Goal: Task Accomplishment & Management: Manage account settings

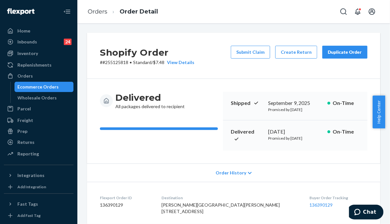
drag, startPoint x: 337, startPoint y: 82, endPoint x: 274, endPoint y: 71, distance: 63.3
click at [337, 82] on div "Delivered All packages delivered to recipient Shipped [DATE] Promised by [DATE]…" at bounding box center [233, 121] width 293 height 85
click at [19, 78] on div "Orders" at bounding box center [24, 76] width 15 height 6
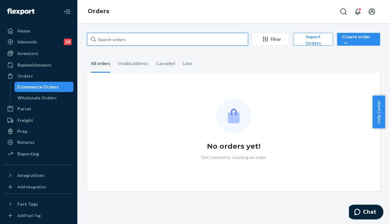
click at [165, 42] on input "text" at bounding box center [167, 39] width 161 height 13
paste input "255170632"
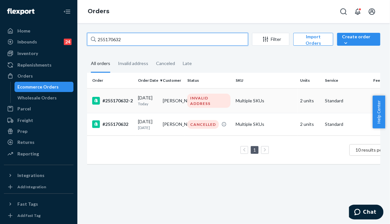
type input "255170632"
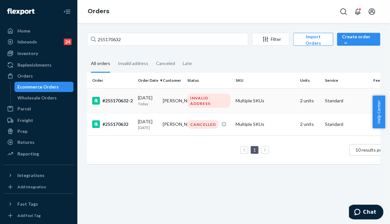
click at [276, 103] on td "Multiple SKUs" at bounding box center [265, 100] width 64 height 25
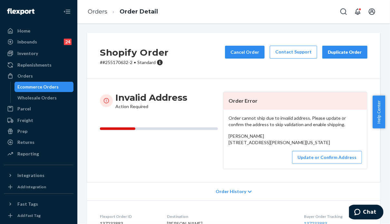
click at [325, 69] on div "Shopify Order # #255170632-2 • Standard Cancel Order Contact Support Duplicate …" at bounding box center [233, 56] width 293 height 46
click at [314, 164] on button "Update or Confirm Address" at bounding box center [327, 157] width 70 height 13
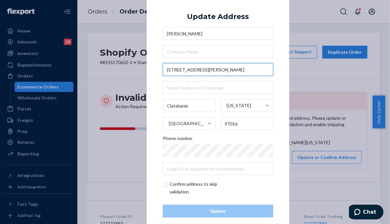
click at [169, 69] on input "97181 Bassie Lane" at bounding box center [218, 69] width 111 height 13
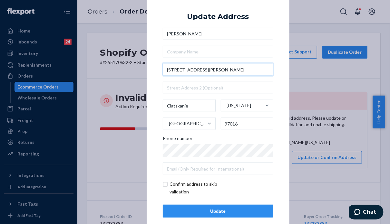
type input "79181 Bassie Lane"
click at [234, 212] on div "Update" at bounding box center [218, 211] width 100 height 6
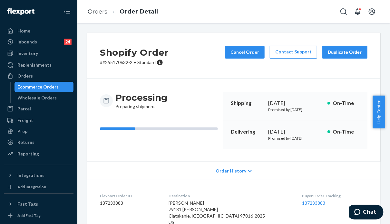
click at [335, 175] on div "Order History" at bounding box center [233, 171] width 293 height 18
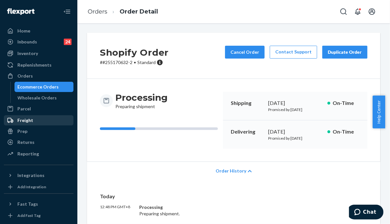
drag, startPoint x: 31, startPoint y: 144, endPoint x: 21, endPoint y: 118, distance: 28.7
click at [31, 144] on div "Returns" at bounding box center [25, 142] width 17 height 6
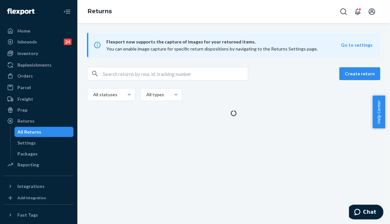
drag, startPoint x: 154, startPoint y: 62, endPoint x: 152, endPoint y: 67, distance: 5.9
click at [153, 64] on div "Flexport now supports the capture of images for your returned items. You can en…" at bounding box center [233, 75] width 313 height 84
click at [152, 74] on input "text" at bounding box center [175, 73] width 145 height 13
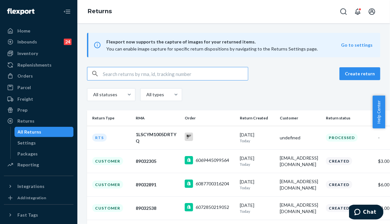
paste input "Jessica Perez"
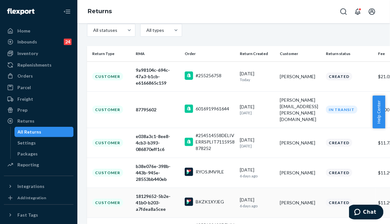
scroll to position [97, 0]
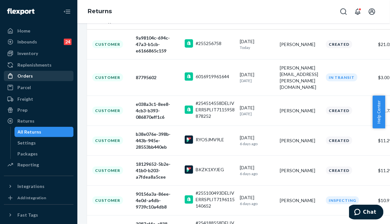
type input "Jessica Perez"
click at [35, 74] on div "Orders" at bounding box center [39, 76] width 68 height 9
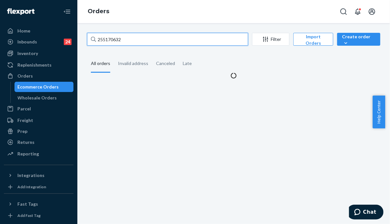
drag, startPoint x: 144, startPoint y: 37, endPoint x: 93, endPoint y: 37, distance: 51.3
click at [93, 37] on div "255170632" at bounding box center [167, 39] width 161 height 13
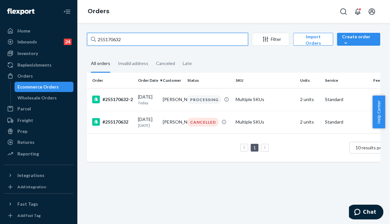
paste input "BY9YFXUCEG"
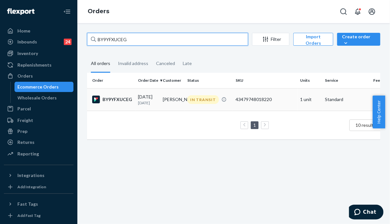
type input "BY9YFXUCEG"
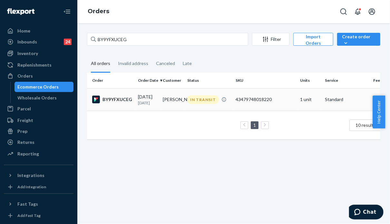
click at [292, 102] on div "43479748018220" at bounding box center [265, 99] width 59 height 6
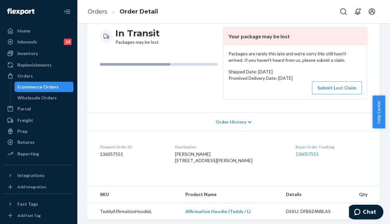
scroll to position [129, 0]
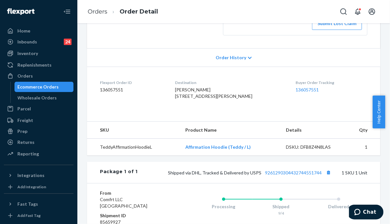
drag, startPoint x: 387, startPoint y: 110, endPoint x: 384, endPoint y: 148, distance: 38.5
click at [384, 148] on body "Home Inbounds 24 Shipping Plans Problems 24 Inventory Products Replenishments O…" at bounding box center [195, 112] width 390 height 224
click at [384, 150] on div "Flexport Order # BY9YFXUCEG • Standard / $7.74 View Details Create Return Dupli…" at bounding box center [233, 123] width 313 height 201
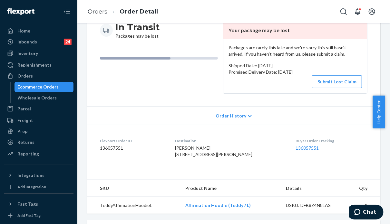
scroll to position [0, 0]
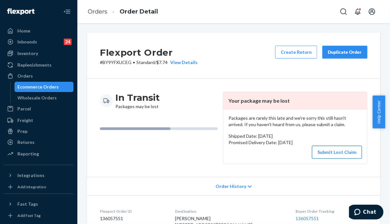
click at [333, 151] on button "Submit Lost Claim" at bounding box center [337, 152] width 50 height 13
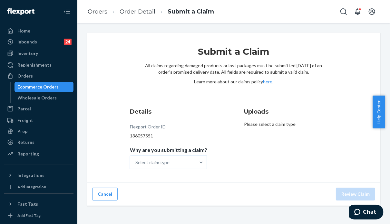
click at [172, 164] on div "Select claim type" at bounding box center [162, 162] width 65 height 13
click at [136, 164] on input "Why are you submitting a claim? Select claim type" at bounding box center [135, 163] width 1 height 6
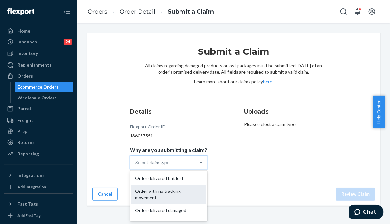
click at [161, 191] on div "Order with no tracking movement" at bounding box center [168, 194] width 75 height 19
click at [136, 166] on input "Why are you submitting a claim? option Order with no tracking movement focused,…" at bounding box center [135, 163] width 1 height 6
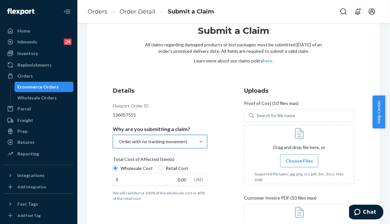
scroll to position [32, 0]
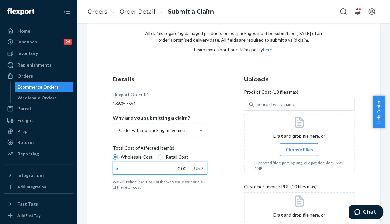
click at [151, 173] on input "0.00" at bounding box center [151, 168] width 77 height 12
type input "47.00"
click at [341, 64] on div "Submit a Claim All claims regarding damaged products or lost packages must be s…" at bounding box center [233, 140] width 293 height 278
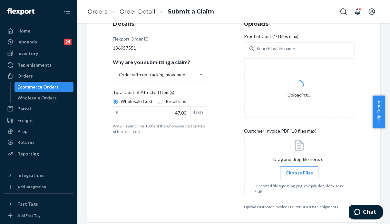
scroll to position [110, 0]
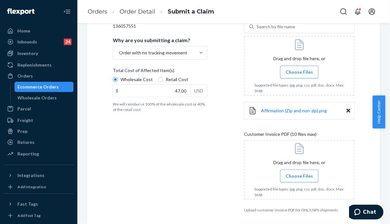
click at [295, 179] on span "Choose Files" at bounding box center [299, 176] width 27 height 6
click at [299, 179] on input "Choose Files" at bounding box center [299, 176] width 0 height 7
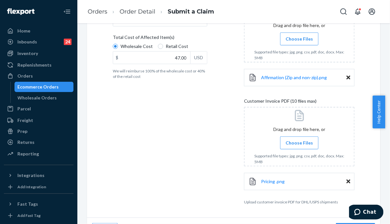
scroll to position [128, 0]
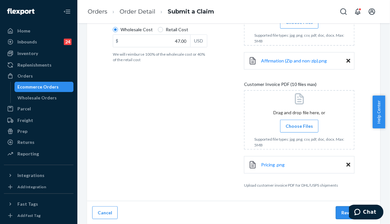
click at [336, 211] on button "Review Claim" at bounding box center [355, 213] width 39 height 13
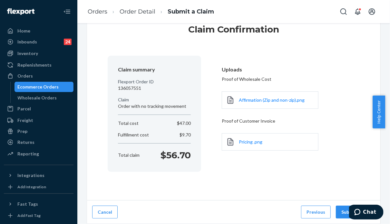
scroll to position [22, 0]
click at [339, 210] on button "Submit Claim" at bounding box center [355, 212] width 39 height 13
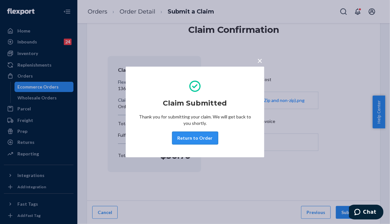
click at [190, 140] on button "Return to Order" at bounding box center [195, 138] width 46 height 13
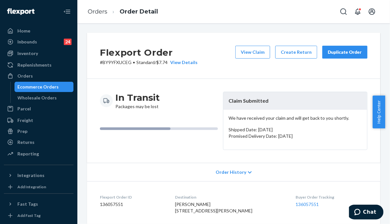
drag, startPoint x: 150, startPoint y: 151, endPoint x: 139, endPoint y: 70, distance: 81.2
click at [151, 148] on div "In Transit Packages may be lost Claim Submitted We have received your claim and…" at bounding box center [233, 121] width 293 height 84
click at [122, 63] on p "# BY9YFXUCEG • Standard / $7.74 View Details" at bounding box center [149, 62] width 98 height 6
click at [122, 62] on p "# BY9YFXUCEG • Standard / $7.74 View Details" at bounding box center [149, 62] width 98 height 6
copy p "BY9YFXUCEG"
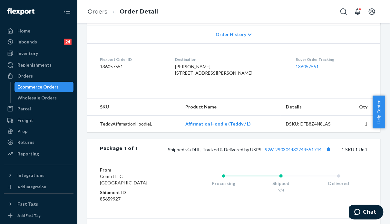
scroll to position [139, 0]
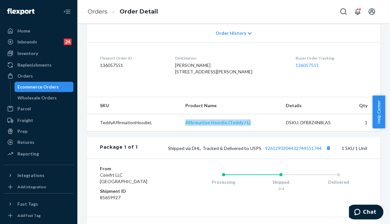
drag, startPoint x: 260, startPoint y: 135, endPoint x: 187, endPoint y: 137, distance: 73.2
click at [187, 131] on td "Affirmation Hoodie (Teddy / L)" at bounding box center [230, 122] width 101 height 17
copy link "Affirmation Hoodie (Teddy / L)"
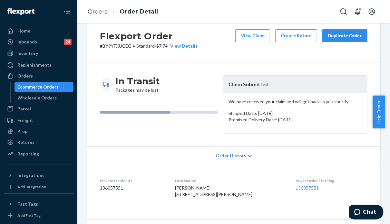
scroll to position [0, 0]
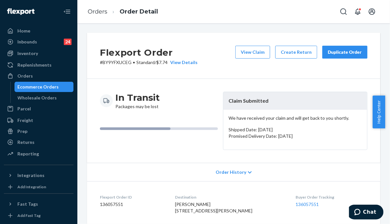
click at [321, 87] on div "In Transit Packages may be lost Claim Submitted We have received your claim and…" at bounding box center [233, 121] width 293 height 84
click at [37, 75] on div "Orders" at bounding box center [39, 76] width 68 height 9
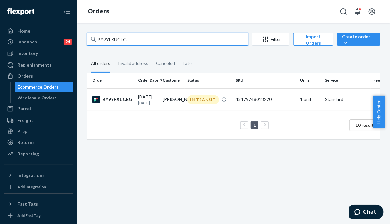
drag, startPoint x: 138, startPoint y: 37, endPoint x: 75, endPoint y: 40, distance: 63.2
click at [75, 40] on div "Home Inbounds 24 Shipping Plans Problems 24 Inventory Products Replenishments O…" at bounding box center [195, 112] width 390 height 224
paste input "255131199"
type input "255131199"
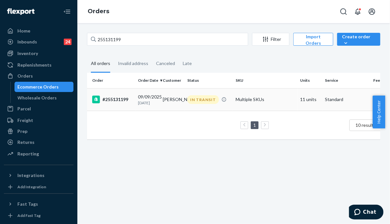
click at [192, 111] on td "IN TRANSIT" at bounding box center [209, 99] width 48 height 23
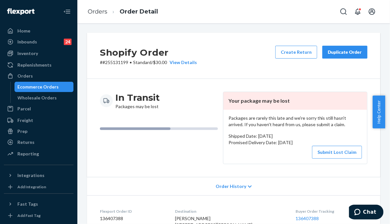
drag, startPoint x: 325, startPoint y: 151, endPoint x: 307, endPoint y: 166, distance: 23.9
click at [325, 151] on button "Submit Lost Claim" at bounding box center [337, 152] width 50 height 13
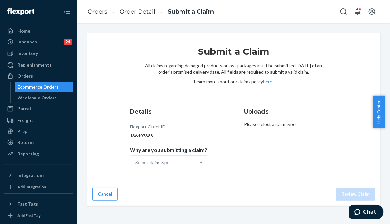
click at [178, 163] on div "Select claim type" at bounding box center [162, 162] width 65 height 13
click at [136, 163] on input "Why are you submitting a claim? Select claim type" at bounding box center [135, 163] width 1 height 6
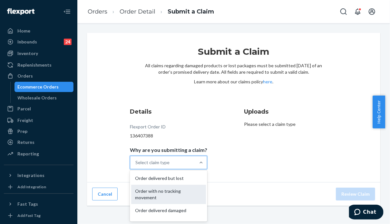
click at [163, 196] on div "Order with no tracking movement" at bounding box center [168, 194] width 75 height 19
click at [136, 166] on input "Why are you submitting a claim? option Order with no tracking movement focused,…" at bounding box center [135, 163] width 1 height 6
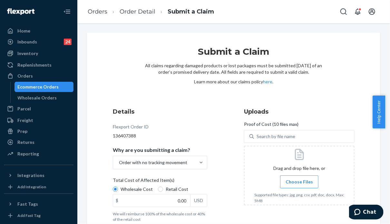
click at [352, 74] on div "Submit a Claim All claims regarding damaged products or lost packages must be s…" at bounding box center [233, 134] width 293 height 203
drag, startPoint x: 339, startPoint y: 101, endPoint x: 270, endPoint y: 143, distance: 80.8
click at [339, 101] on div "Submit a Claim All claims regarding damaged products or lost packages must be s…" at bounding box center [233, 134] width 293 height 203
click at [161, 202] on input "0.00" at bounding box center [151, 201] width 77 height 12
type input "287.00"
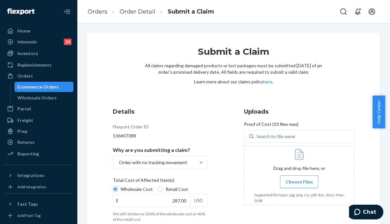
click at [227, 171] on div "Details Flexport Order ID 136407388 Why are you submitting a claim? Order with …" at bounding box center [234, 165] width 242 height 115
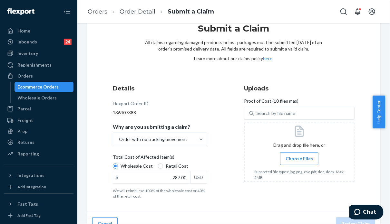
scroll to position [34, 0]
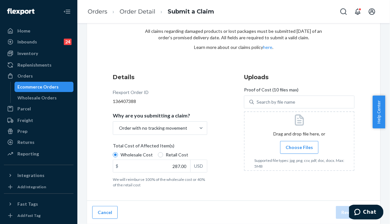
click at [312, 75] on h3 "Uploads" at bounding box center [299, 77] width 111 height 8
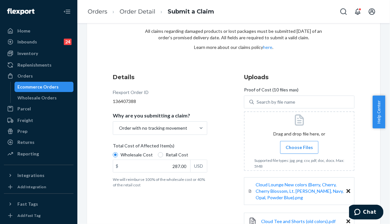
click at [338, 73] on h3 "Uploads" at bounding box center [299, 77] width 111 height 8
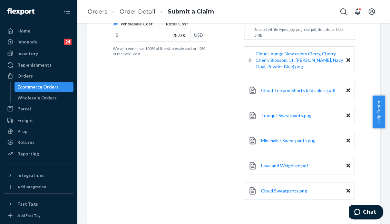
scroll to position [183, 0]
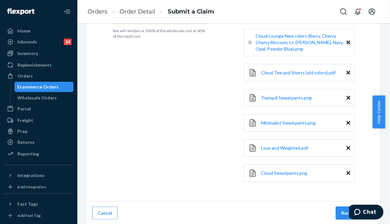
click at [338, 214] on button "Review Claim" at bounding box center [355, 213] width 39 height 13
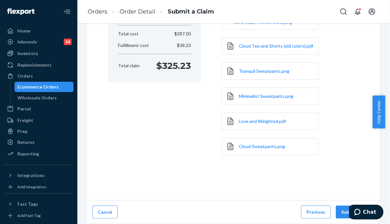
scroll to position [111, 0]
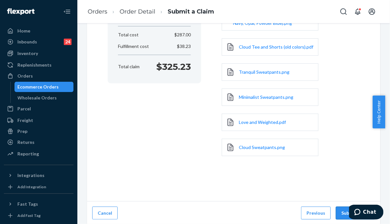
click at [344, 211] on button "Submit Claim" at bounding box center [355, 213] width 39 height 13
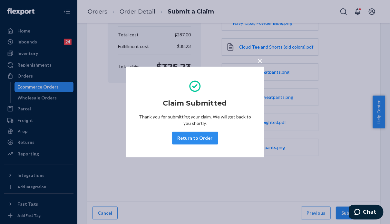
click at [191, 136] on button "Return to Order" at bounding box center [195, 138] width 46 height 13
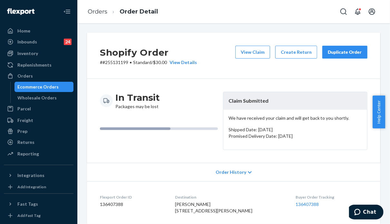
drag, startPoint x: 299, startPoint y: 169, endPoint x: 159, endPoint y: 91, distance: 160.3
click at [299, 169] on div "Order History" at bounding box center [233, 172] width 293 height 18
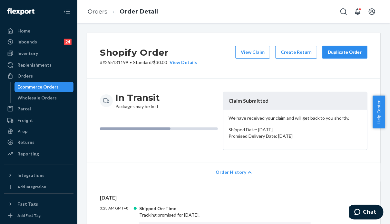
click at [114, 62] on p "# #255131199 • Standard / $30.00 View Details" at bounding box center [148, 62] width 97 height 6
copy p "255131199"
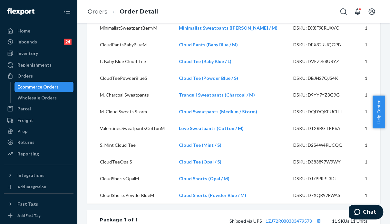
scroll to position [426, 0]
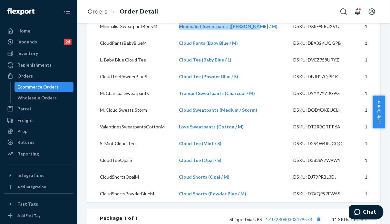
drag, startPoint x: 260, startPoint y: 40, endPoint x: 188, endPoint y: 45, distance: 72.4
click at [188, 35] on td "Minimalist Sweatpants (Berry / M)" at bounding box center [231, 26] width 114 height 17
copy link "Minimalist Sweatpants (Berry / M)"
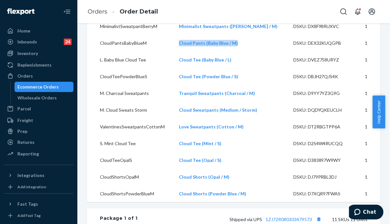
drag, startPoint x: 232, startPoint y: 56, endPoint x: 181, endPoint y: 59, distance: 51.3
click at [181, 52] on tr "CloudPantsBabyBlueM Cloud Pants (Baby Blue / M) DSKU: DEX32KUQGPB 1" at bounding box center [233, 43] width 293 height 17
copy tr "Cloud Pants (Baby Blue / M)"
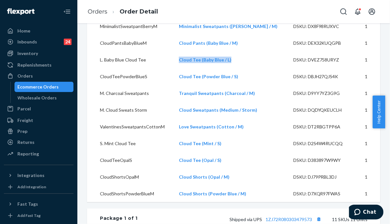
drag, startPoint x: 231, startPoint y: 75, endPoint x: 178, endPoint y: 78, distance: 53.3
click at [178, 68] on tr "L. Baby Blue Cloud Tee Cloud Tee (Baby Blue / L) DSKU: DVEZ758URYZ 1" at bounding box center [233, 60] width 293 height 17
copy tr "Cloud Tee (Baby Blue / L)"
drag, startPoint x: 248, startPoint y: 88, endPoint x: 179, endPoint y: 95, distance: 68.7
click at [179, 85] on tr "CloudTeePowderBlueS Cloud Tee (Powder Blue / S) DSKU: DBJH27QJS4K 1" at bounding box center [233, 76] width 293 height 17
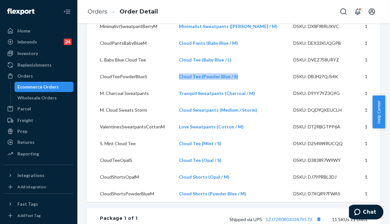
copy tr "Cloud Tee (Powder Blue / S)"
drag, startPoint x: 266, startPoint y: 104, endPoint x: 187, endPoint y: 108, distance: 79.4
click at [187, 102] on td "Tranquil Sweatpants (Charcoal / M)" at bounding box center [231, 93] width 114 height 17
copy link "Tranquil Sweatpants (Charcoal / M)"
drag, startPoint x: 264, startPoint y: 121, endPoint x: 177, endPoint y: 121, distance: 87.4
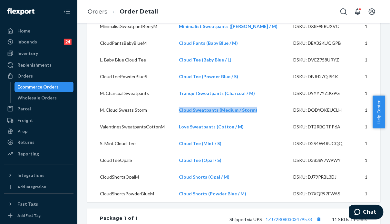
click at [177, 119] on tr "M. Cloud Sweats Storm Cloud Sweatpants (Medium / Storm) DSKU: DQDYQKEUCLH 1" at bounding box center [233, 110] width 293 height 17
copy tr "Cloud Sweatpants (Medium / Storm)"
drag, startPoint x: 256, startPoint y: 135, endPoint x: 174, endPoint y: 138, distance: 82.2
click at [174, 135] on tr "ValentinesSweatpantsCottonM Love Sweatpants (Cotton / M) DSKU: DT2RBGTPP6A 1" at bounding box center [233, 127] width 293 height 17
copy tr "Love Sweatpants (Cotton / M)"
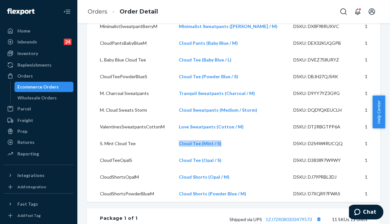
drag, startPoint x: 231, startPoint y: 154, endPoint x: 181, endPoint y: 153, distance: 50.3
click at [181, 152] on tr "S. Mint Cloud Tee Cloud Tee (Mint / S) DSKU: D2S4W4RUCQQ 1" at bounding box center [233, 143] width 293 height 17
drag, startPoint x: 224, startPoint y: 171, endPoint x: 171, endPoint y: 170, distance: 53.5
click at [171, 169] on tr "CloudTeeOpalS Cloud Tee (Opal / S) DSKU: D383897W9WY 1" at bounding box center [233, 160] width 293 height 17
drag, startPoint x: 242, startPoint y: 188, endPoint x: 176, endPoint y: 192, distance: 66.5
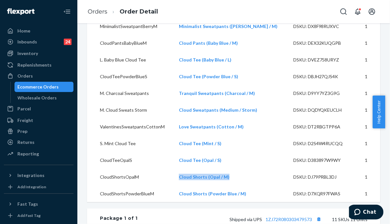
click at [176, 186] on tr "CloudShortsOpalM Cloud Shorts (Opal / M) DSKU: DJ79PRBL3DJ 1" at bounding box center [233, 177] width 293 height 17
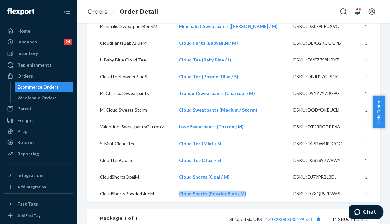
drag, startPoint x: 203, startPoint y: 212, endPoint x: 171, endPoint y: 214, distance: 31.6
click at [171, 202] on tr "CloudShortsPowderBlueM Cloud Shorts (Powder Blue / M) DSKU: D7XQR97FWAS 1" at bounding box center [233, 194] width 293 height 17
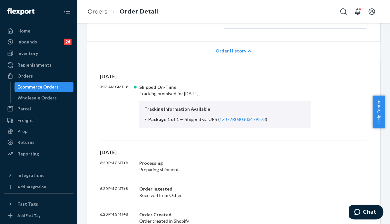
scroll to position [0, 0]
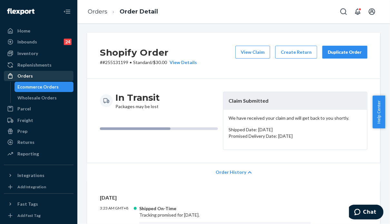
click at [44, 77] on div "Orders" at bounding box center [39, 76] width 68 height 9
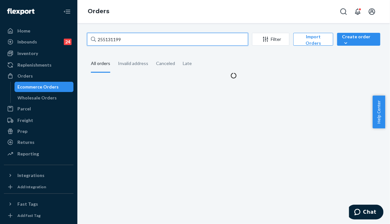
drag, startPoint x: 128, startPoint y: 37, endPoint x: 85, endPoint y: 38, distance: 42.6
click at [85, 38] on div "255131199 Filter Import Orders Create order Ecommerce order Removal order All o…" at bounding box center [233, 56] width 303 height 46
paste input "271712"
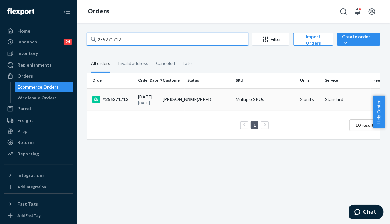
type input "255271712"
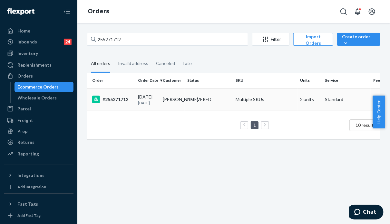
click at [250, 100] on td "Multiple SKUs" at bounding box center [265, 99] width 64 height 23
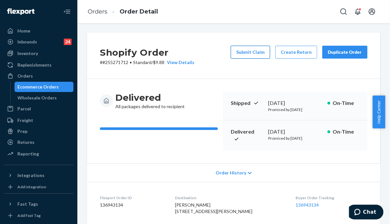
click at [247, 52] on button "Submit Claim" at bounding box center [250, 52] width 39 height 13
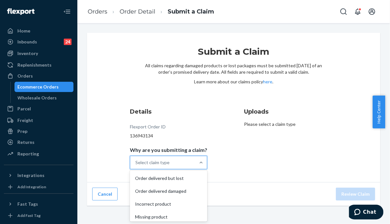
click at [152, 161] on div "Select claim type" at bounding box center [152, 163] width 34 height 6
click at [136, 161] on input "Why are you submitting a claim? option Order delivered but lost focused, 1 of 4…" at bounding box center [135, 163] width 1 height 6
click at [179, 180] on div "Order delivered but lost" at bounding box center [168, 178] width 75 height 13
click at [136, 166] on input "Why are you submitting a claim? option Order delivered but lost focused, 0 of 4…" at bounding box center [135, 163] width 1 height 6
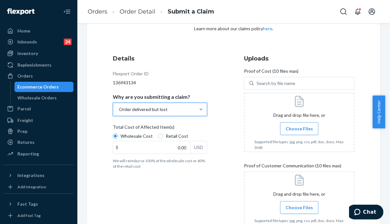
scroll to position [64, 0]
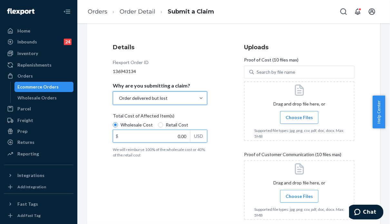
click at [161, 134] on input "0.00" at bounding box center [151, 136] width 77 height 12
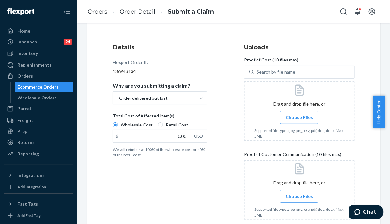
click at [322, 48] on h3 "Uploads" at bounding box center [299, 47] width 111 height 8
click at [155, 136] on input "0.00" at bounding box center [151, 136] width 77 height 12
type input "79.00"
click at [207, 175] on div "Details Flexport Order ID 136943134 Why are you submitting a claim? Order deliv…" at bounding box center [168, 134] width 111 height 190
click at [220, 171] on div "Details Flexport Order ID 136943134 Why are you submitting a claim? Order deliv…" at bounding box center [168, 134] width 111 height 190
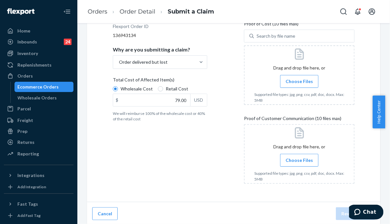
scroll to position [102, 0]
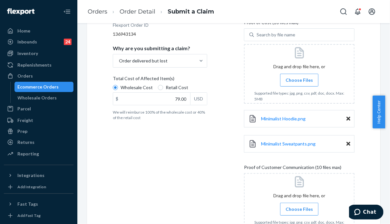
click at [363, 175] on div "Submit a Claim All claims regarding damaged products or lost packages must be s…" at bounding box center [233, 91] width 293 height 320
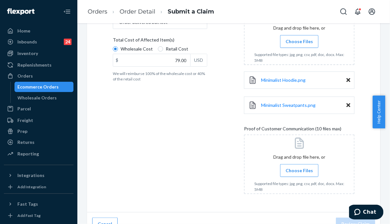
scroll to position [152, 0]
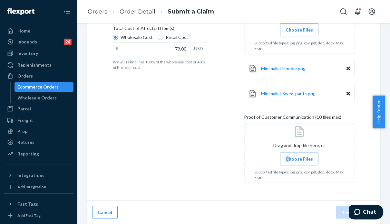
click at [286, 159] on span "Choose Files" at bounding box center [299, 159] width 27 height 6
click at [299, 157] on span "Choose Files" at bounding box center [299, 159] width 27 height 6
click at [299, 157] on input "Choose Files" at bounding box center [299, 159] width 0 height 7
click at [305, 162] on label "Choose Files" at bounding box center [299, 159] width 38 height 13
click at [299, 162] on input "Choose Files" at bounding box center [299, 159] width 0 height 7
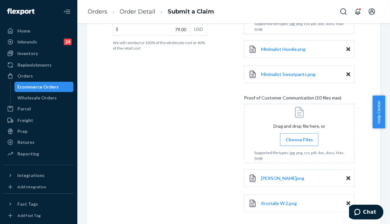
scroll to position [202, 0]
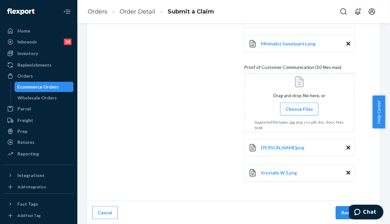
click at [341, 211] on button "Review Claim" at bounding box center [355, 213] width 39 height 13
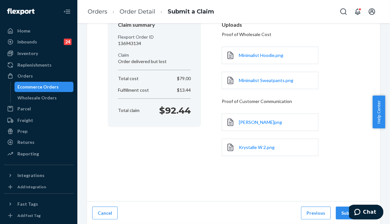
click at [362, 158] on div "Claim Confirmation Claim summary Flexport Order ID 136943134 Claim Order delive…" at bounding box center [233, 84] width 293 height 236
click at [338, 213] on button "Submit Claim" at bounding box center [355, 213] width 39 height 13
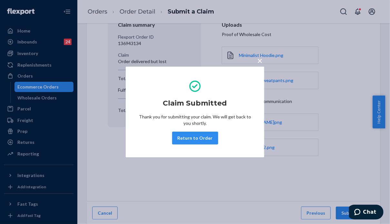
drag, startPoint x: 204, startPoint y: 139, endPoint x: 212, endPoint y: 137, distance: 8.2
click at [204, 139] on button "Return to Order" at bounding box center [195, 138] width 46 height 13
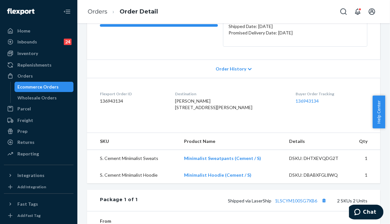
scroll to position [129, 0]
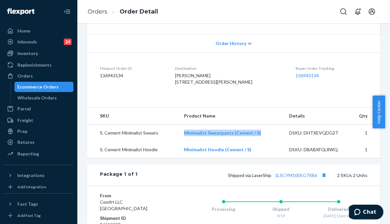
drag, startPoint x: 259, startPoint y: 143, endPoint x: 176, endPoint y: 144, distance: 83.8
click at [177, 142] on tr "S. Cement Minimalist Sweats Minimalist Sweatpants (Cement / S) DSKU: DHTXEVQDG2…" at bounding box center [233, 132] width 293 height 17
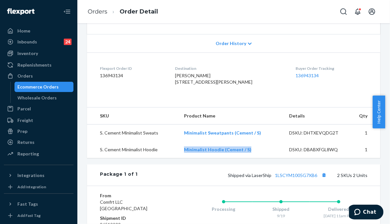
drag, startPoint x: 250, startPoint y: 161, endPoint x: 174, endPoint y: 167, distance: 75.7
click at [174, 158] on tr "S. Cement Minimalist Hoodie Minimalist Hoodie (Cement / S) DSKU: DBABXFGL8WQ 1" at bounding box center [233, 150] width 293 height 17
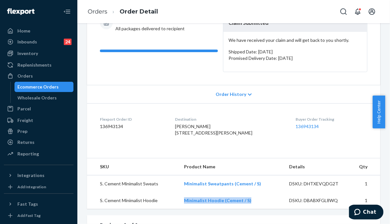
drag, startPoint x: 387, startPoint y: 114, endPoint x: 379, endPoint y: 24, distance: 91.2
click at [379, 24] on body "Home Inbounds 24 Shipping Plans Problems 24 Inventory Products Replenishments O…" at bounding box center [195, 112] width 390 height 224
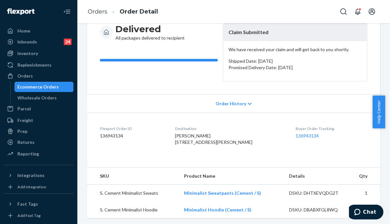
click at [123, 69] on div "Delivered All packages delivered to recipient" at bounding box center [159, 52] width 118 height 58
click at [122, 72] on div "Delivered All packages delivered to recipient" at bounding box center [159, 52] width 118 height 58
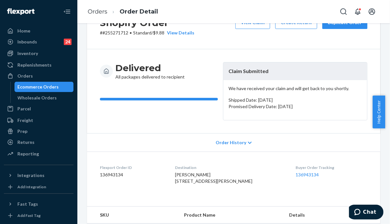
scroll to position [0, 0]
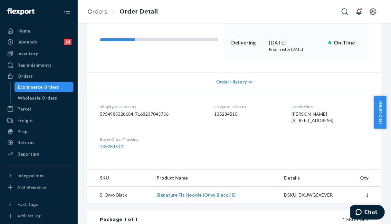
scroll to position [97, 0]
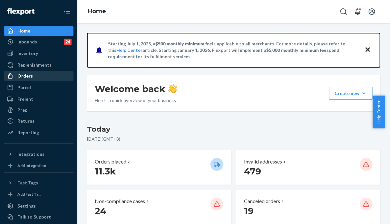
click at [29, 78] on div "Orders" at bounding box center [24, 76] width 15 height 6
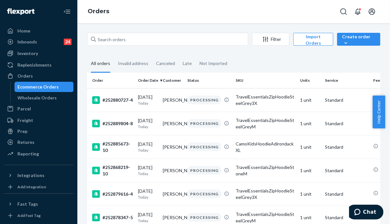
click at [306, 60] on fieldset "All orders Invalid address Canceled Late Not Imported" at bounding box center [233, 64] width 293 height 18
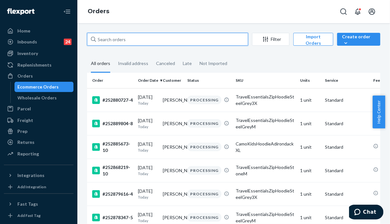
click at [149, 42] on input "text" at bounding box center [167, 39] width 161 height 13
paste input "BY9YFXUCEG"
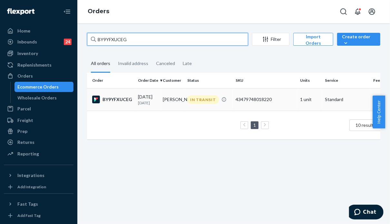
type input "BY9YFXUCEG"
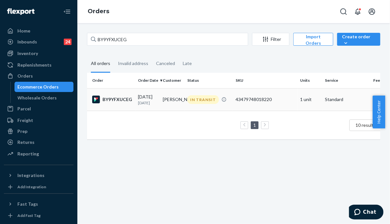
click at [283, 103] on div "43479748018220" at bounding box center [265, 99] width 59 height 6
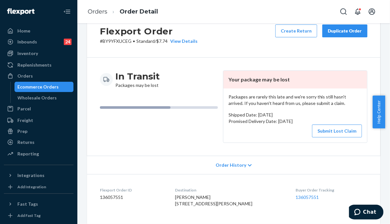
scroll to position [32, 0]
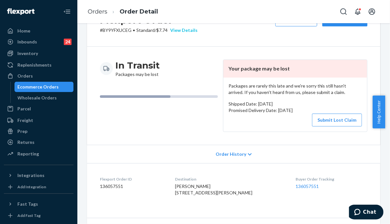
click at [192, 31] on div "View Details" at bounding box center [183, 30] width 30 height 6
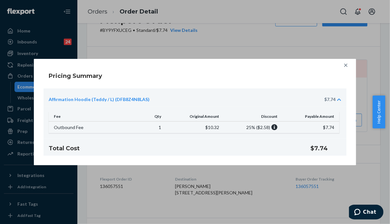
click at [345, 66] on icon at bounding box center [345, 65] width 3 height 3
